Goal: Information Seeking & Learning: Understand process/instructions

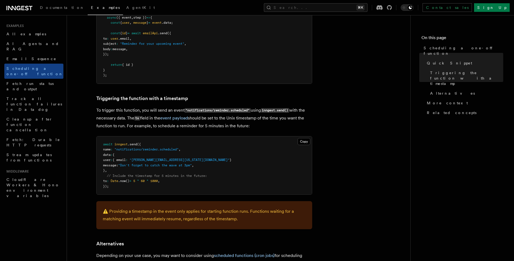
scroll to position [157, 0]
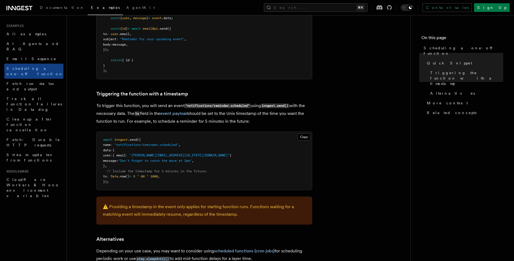
click at [158, 178] on span "1000" at bounding box center [154, 177] width 8 height 4
click at [171, 179] on pre "await inngest .send ({ name : "notifications/reminder.scheduled" , data : { use…" at bounding box center [204, 161] width 215 height 58
click at [173, 178] on pre "await inngest .send ({ name : "notifications/reminder.scheduled" , data : { use…" at bounding box center [204, 161] width 215 height 58
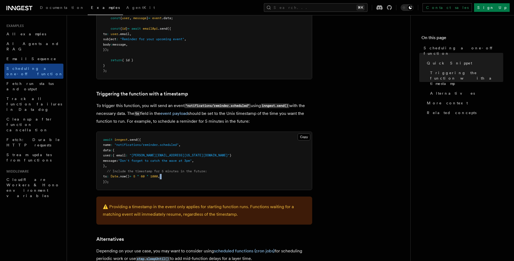
click at [173, 178] on pre "await inngest .send ({ name : "notifications/reminder.scheduled" , data : { use…" at bounding box center [204, 161] width 215 height 58
click at [174, 178] on pre "await inngest .send ({ name : "notifications/reminder.scheduled" , data : { use…" at bounding box center [204, 161] width 215 height 58
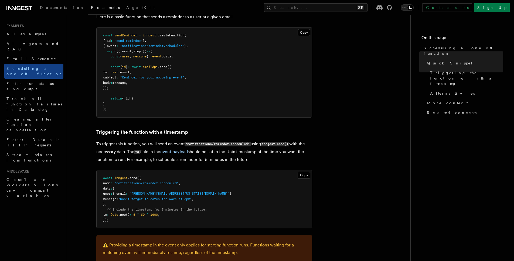
scroll to position [119, 0]
